Goal: Information Seeking & Learning: Learn about a topic

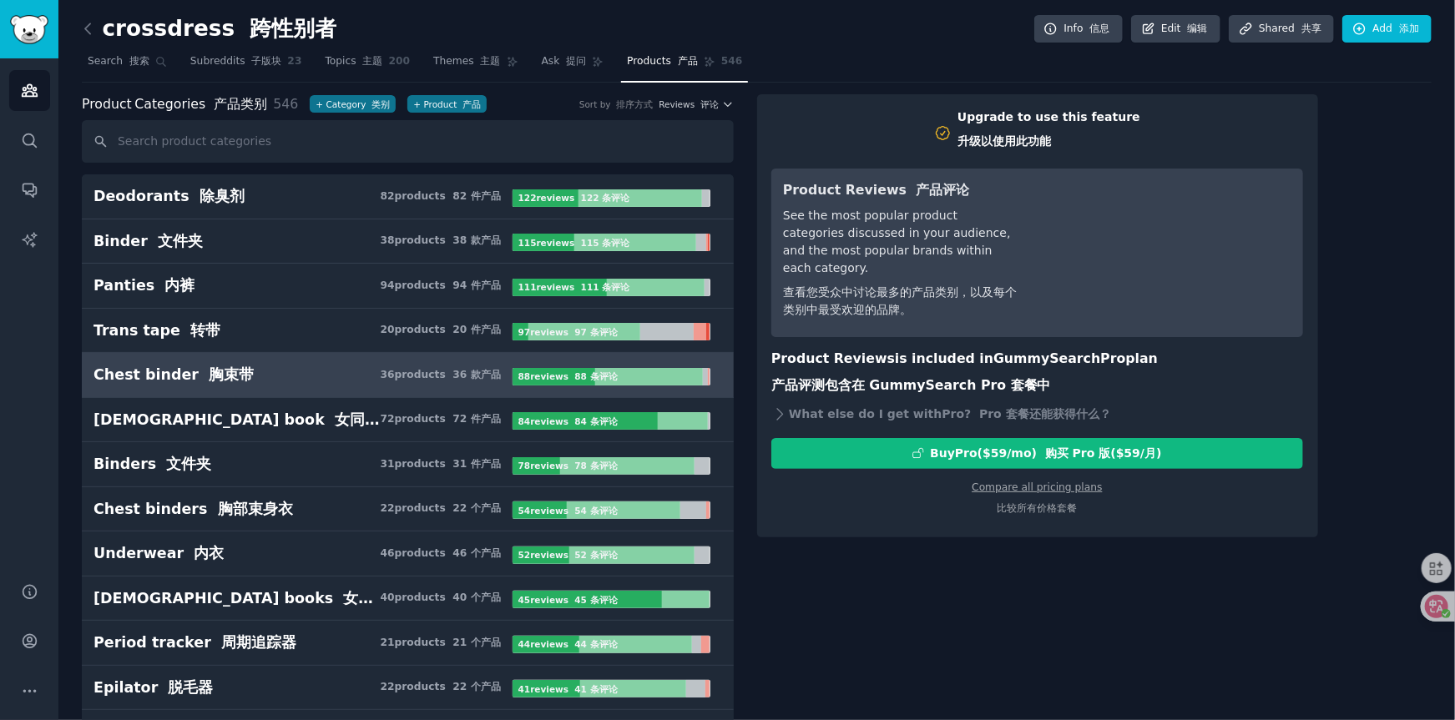
click at [1388, 145] on div "Upgrade to use this feature 升级以使用此功能 Product Reviews 产品评论 See the most popular …" at bounding box center [1094, 316] width 675 height 444
click at [32, 142] on icon "Sidebar" at bounding box center [30, 141] width 18 height 18
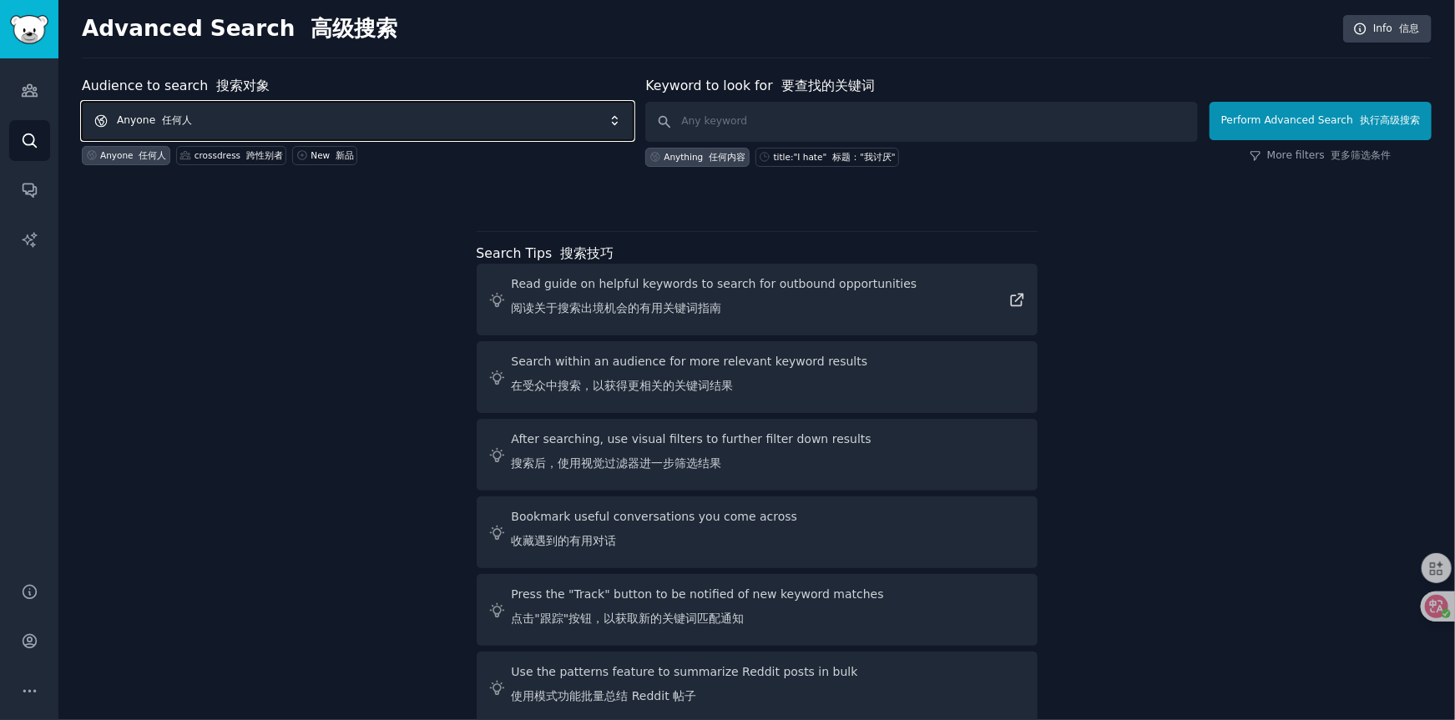
click at [159, 124] on font "button" at bounding box center [158, 120] width 7 height 12
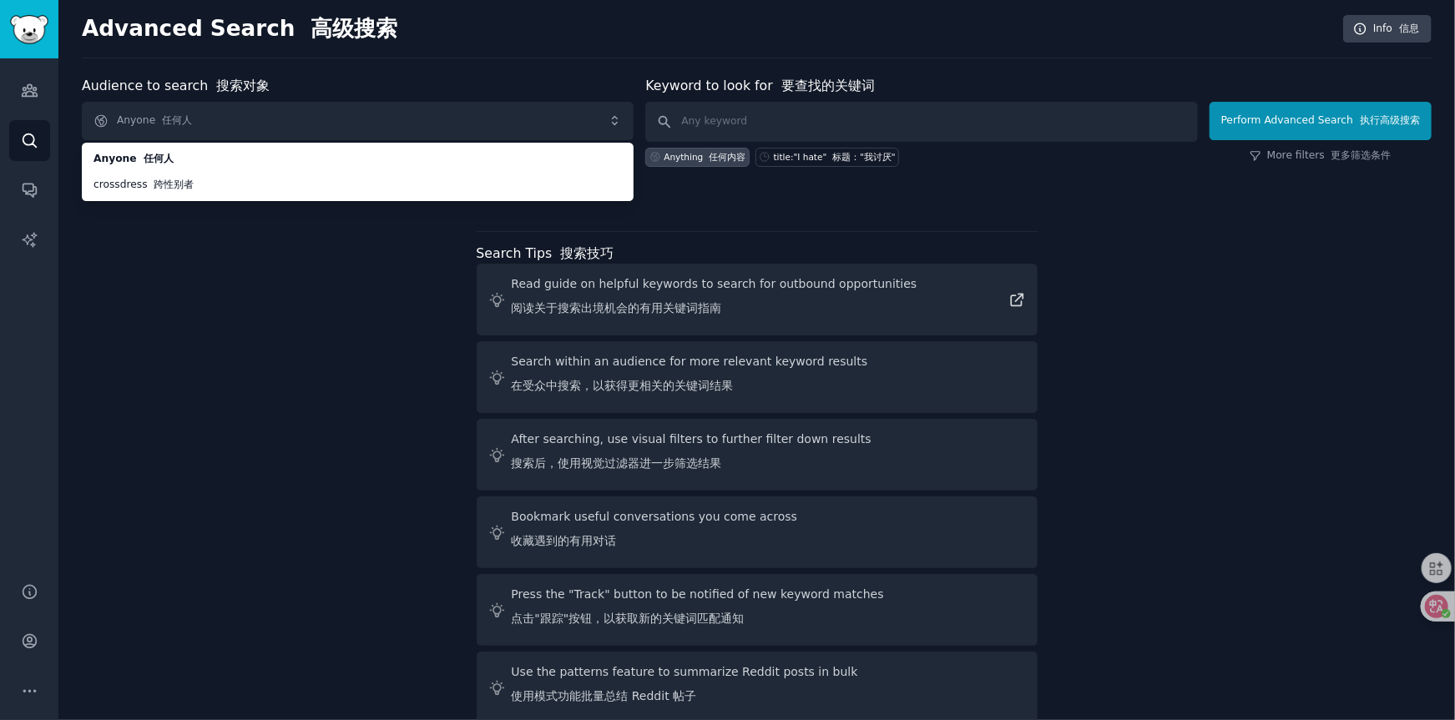
click at [177, 254] on div "Audience to search 搜索对象 Anyone 任何人 Anyone 任何人 crossdress 跨性别者 Anyone 任何人 crossd…" at bounding box center [756, 403] width 1349 height 654
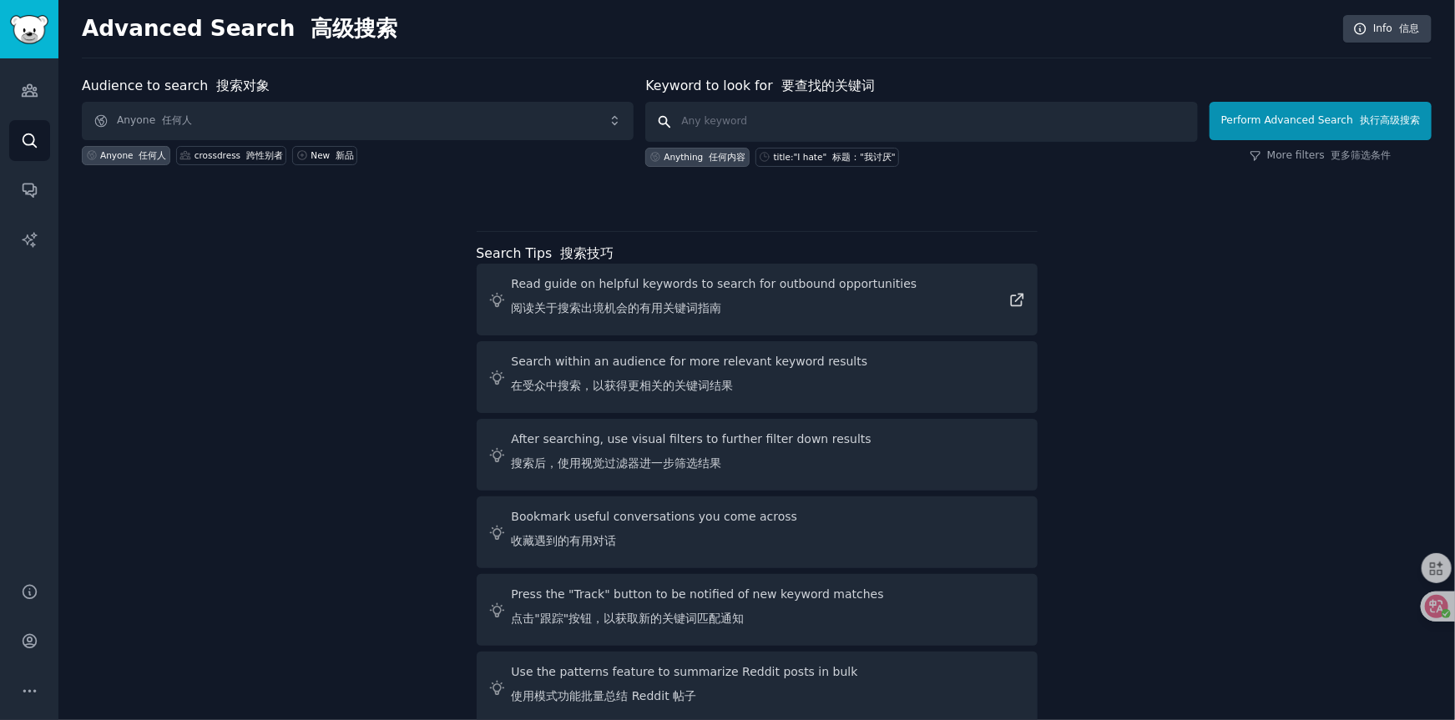
click at [718, 123] on input "text" at bounding box center [921, 122] width 552 height 40
click at [757, 117] on input "text" at bounding box center [921, 122] width 552 height 40
paste input "tantaly"
type input "tantaly"
click at [1335, 115] on button "Perform Advanced Search 执行高级搜索" at bounding box center [1320, 121] width 222 height 38
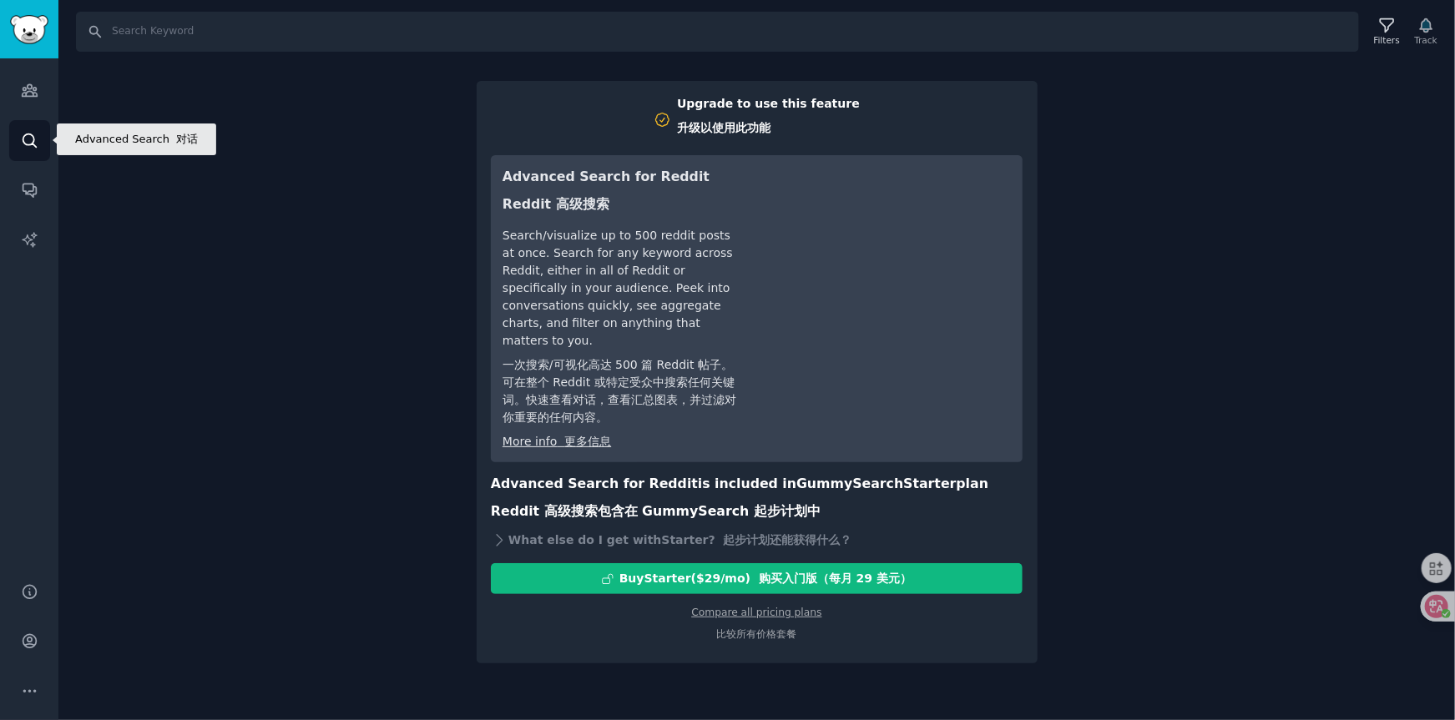
click at [29, 149] on link "Search" at bounding box center [29, 140] width 41 height 41
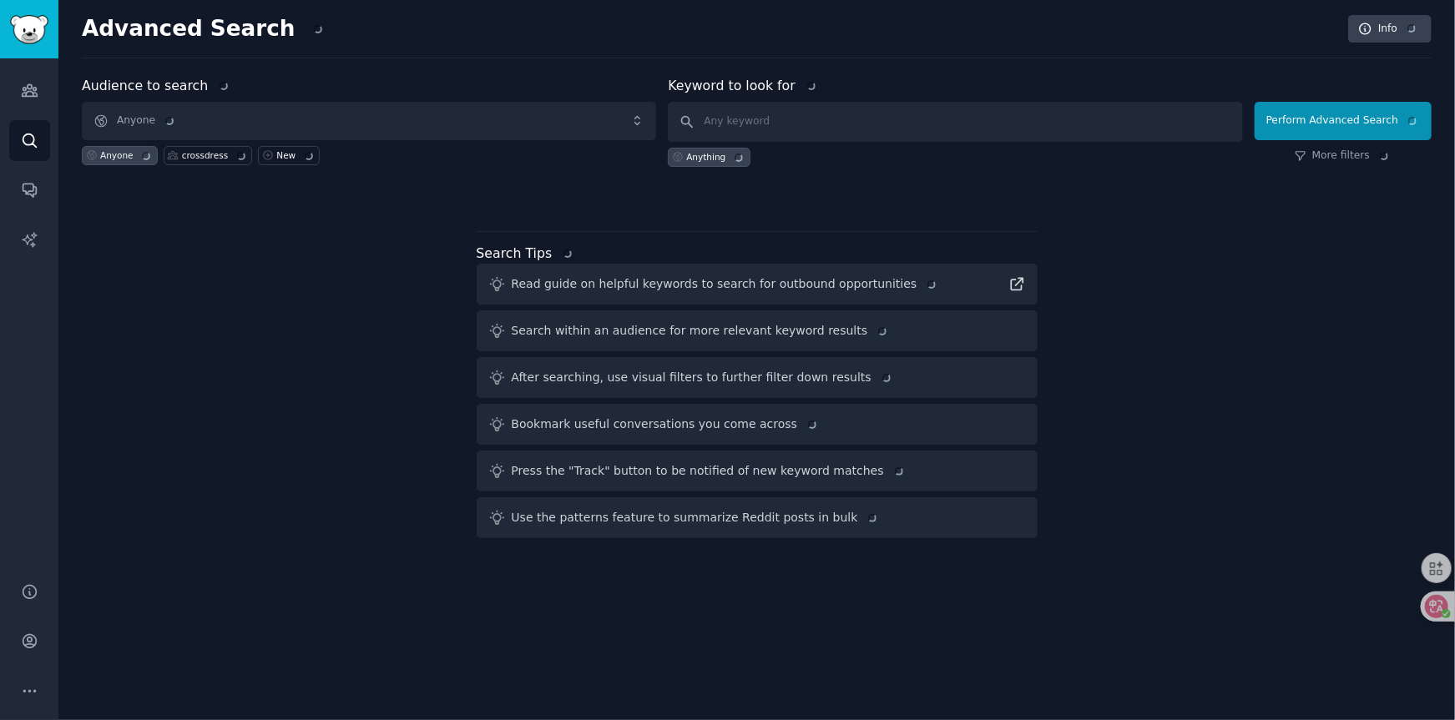
click at [168, 231] on div "Audience to search Anyone Anyone crossdress New Keyword to look for Anything Pe…" at bounding box center [756, 310] width 1349 height 469
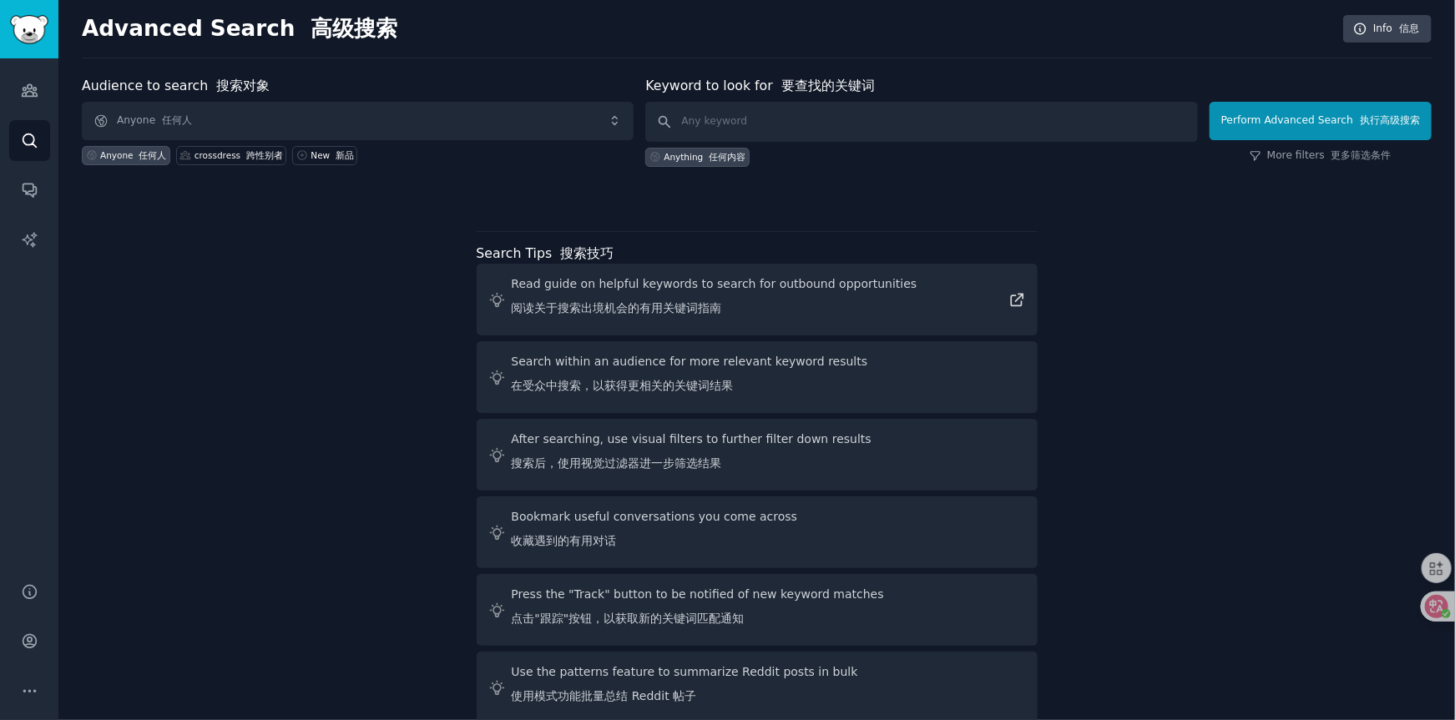
click at [138, 203] on div "Audience to search 搜索对象 Anyone 任何人 Anyone 任何人 crossdress 跨性别者 New 新品 Keyword to…" at bounding box center [756, 403] width 1349 height 654
click at [27, 96] on icon "Sidebar" at bounding box center [29, 91] width 15 height 12
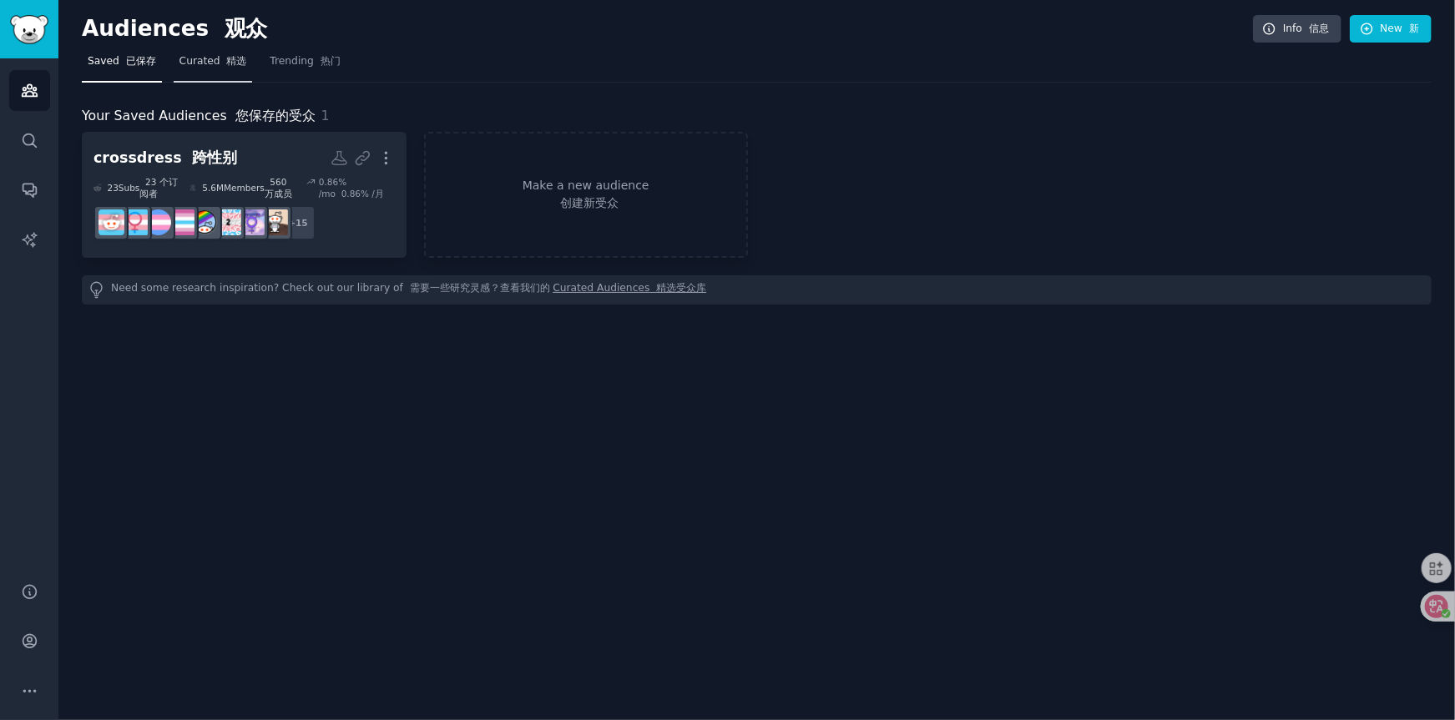
click at [202, 64] on span "Curated 精选" at bounding box center [213, 61] width 68 height 15
